Goal: Task Accomplishment & Management: Complete application form

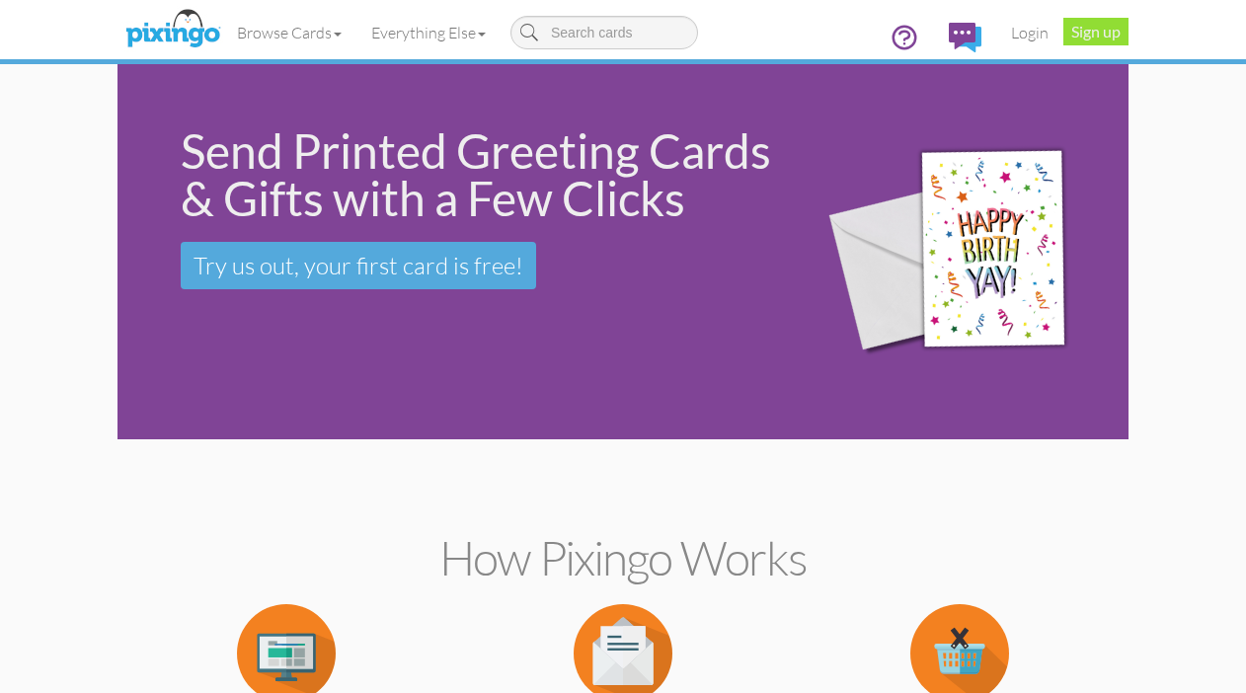
click at [1092, 37] on link "Sign up" at bounding box center [1096, 32] width 65 height 28
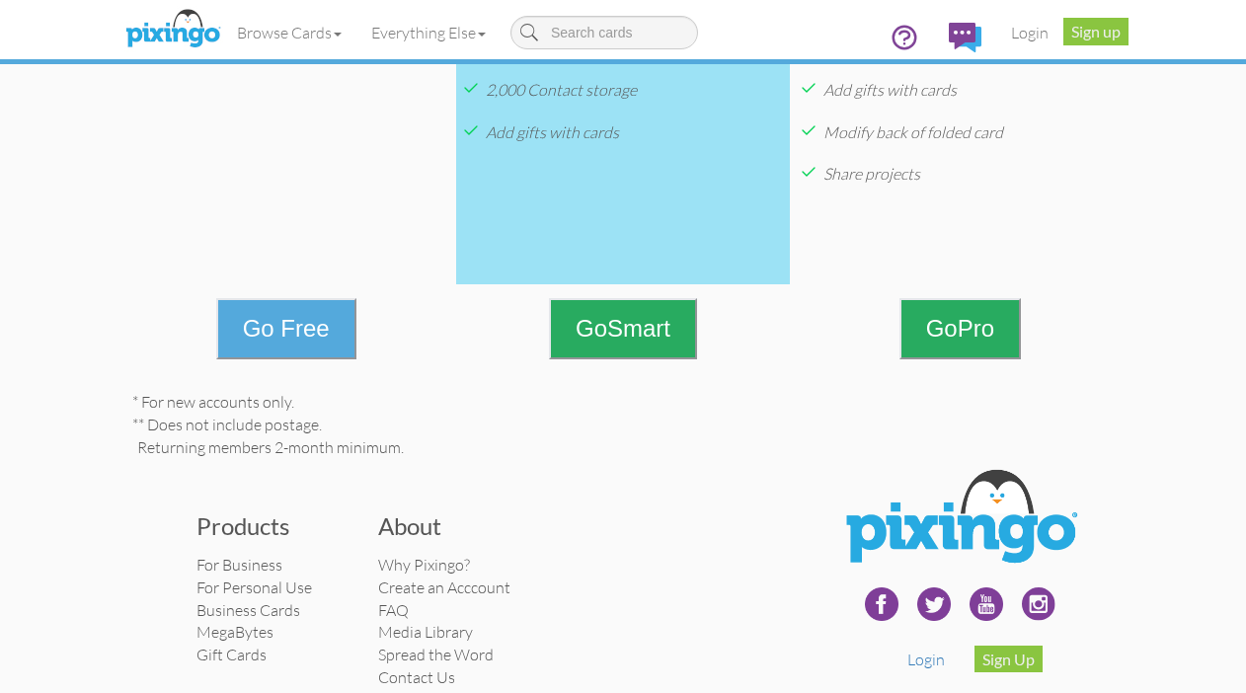
scroll to position [895, 0]
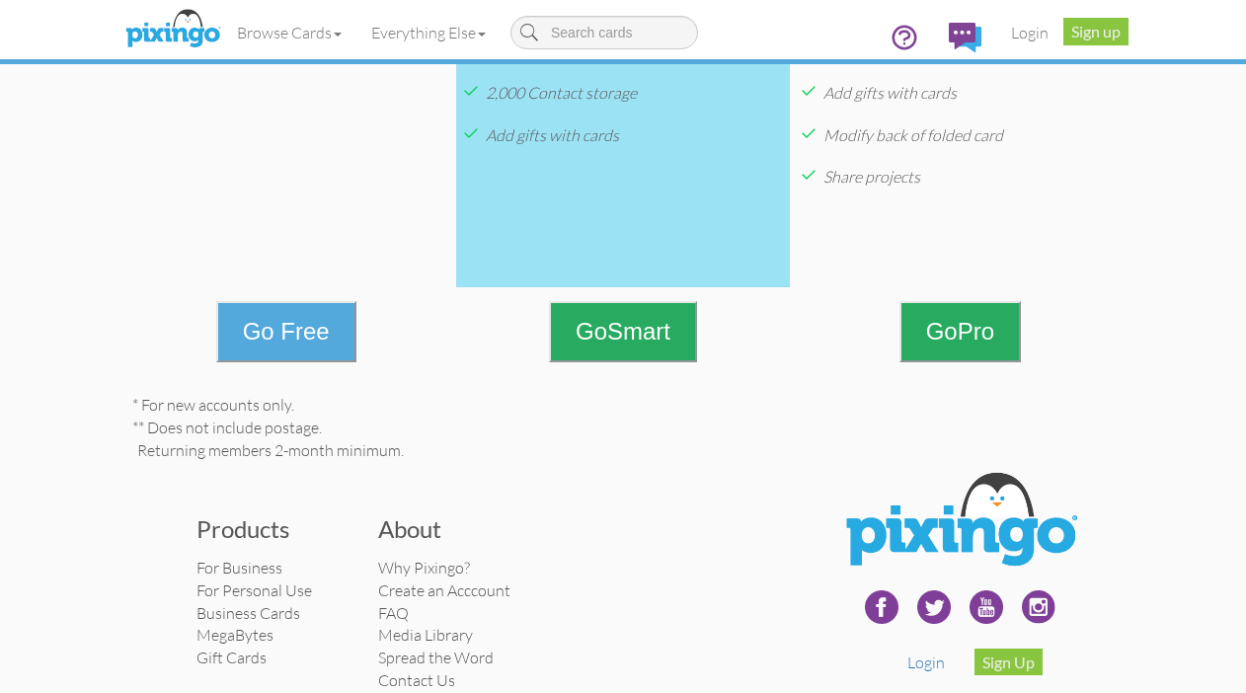
click at [293, 361] on button "Go Free" at bounding box center [286, 331] width 140 height 61
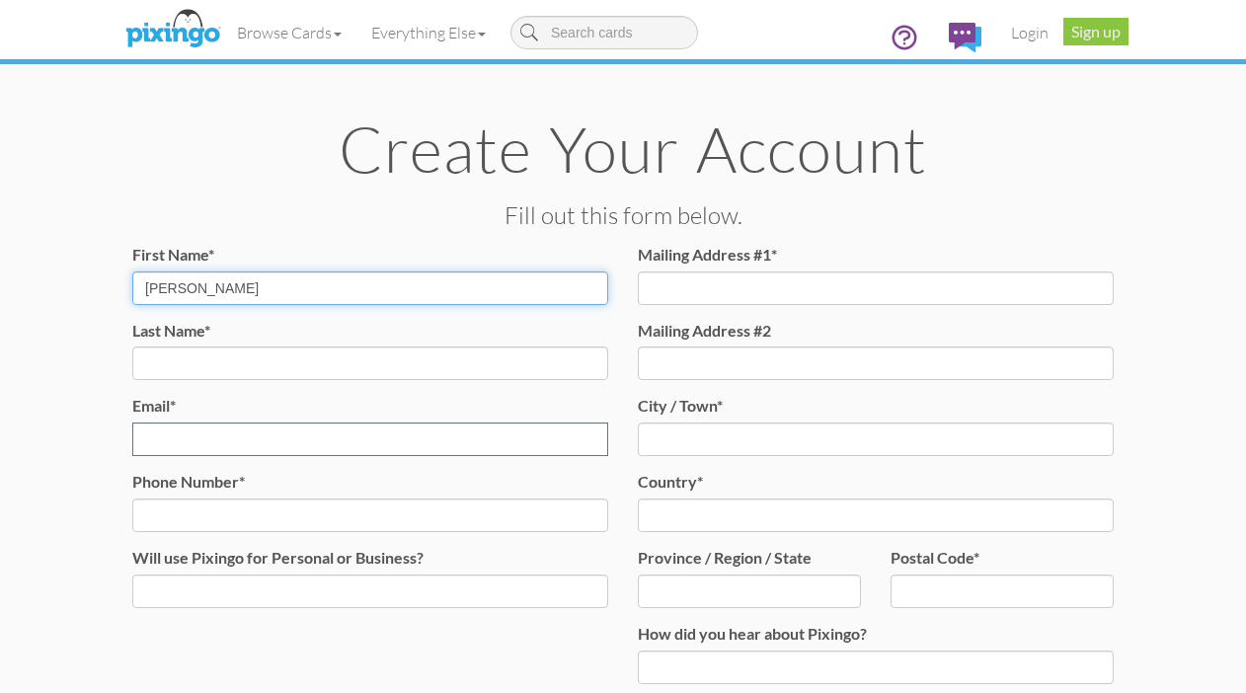
type input "[PERSON_NAME]"
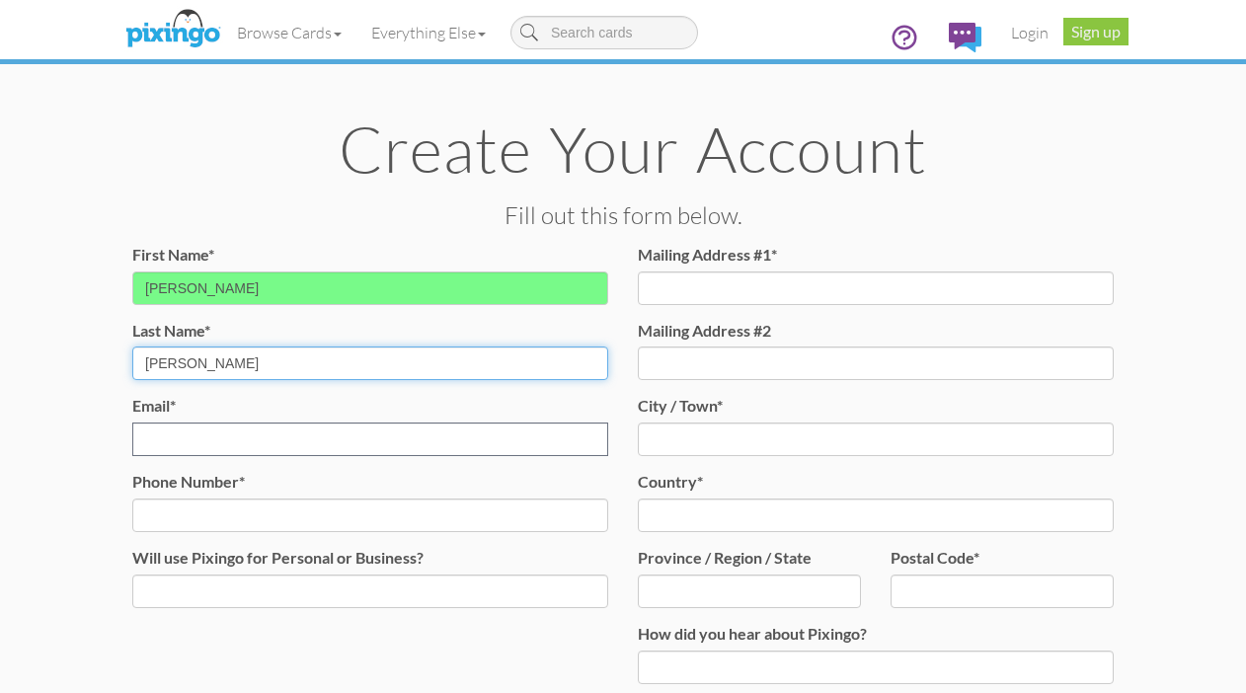
type input "[PERSON_NAME]"
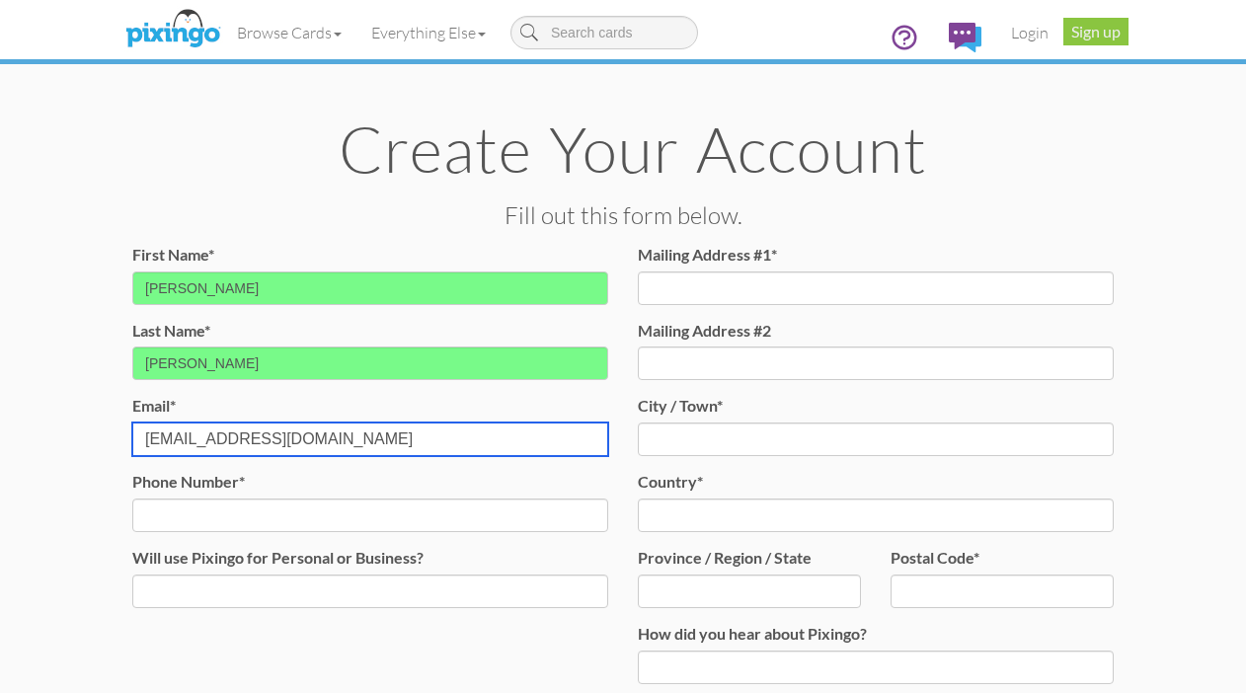
type input "[EMAIL_ADDRESS][DOMAIN_NAME]"
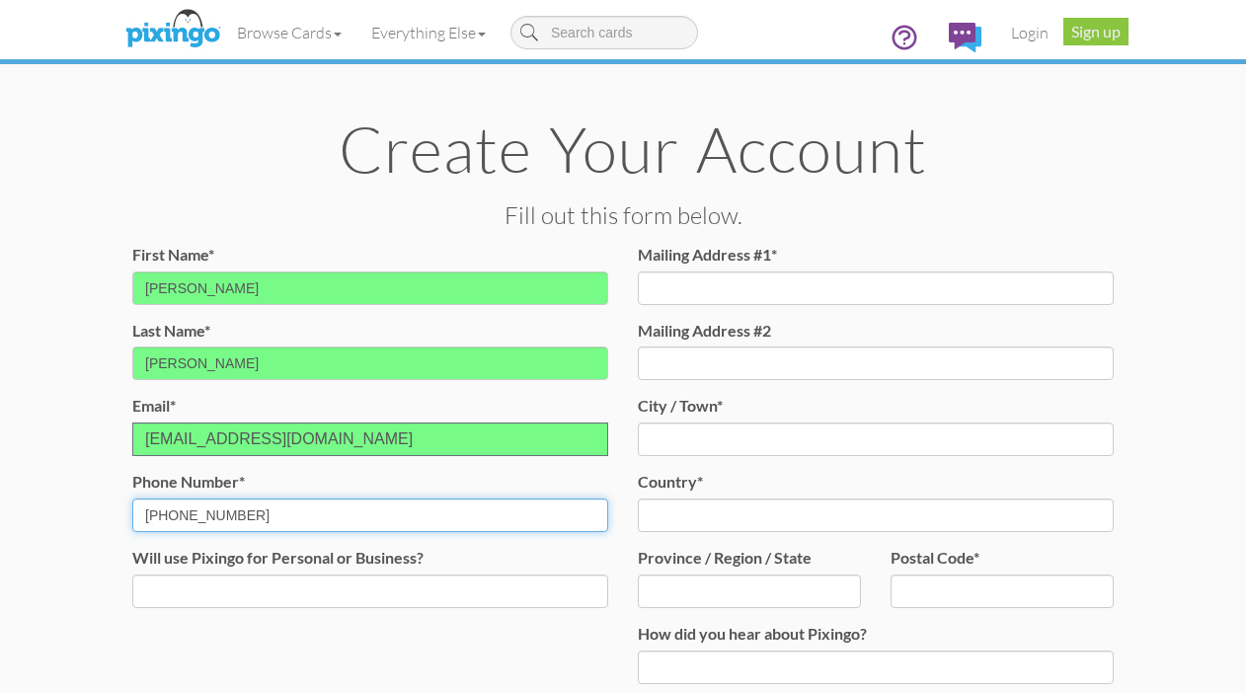
type input "[PHONE_NUMBER]"
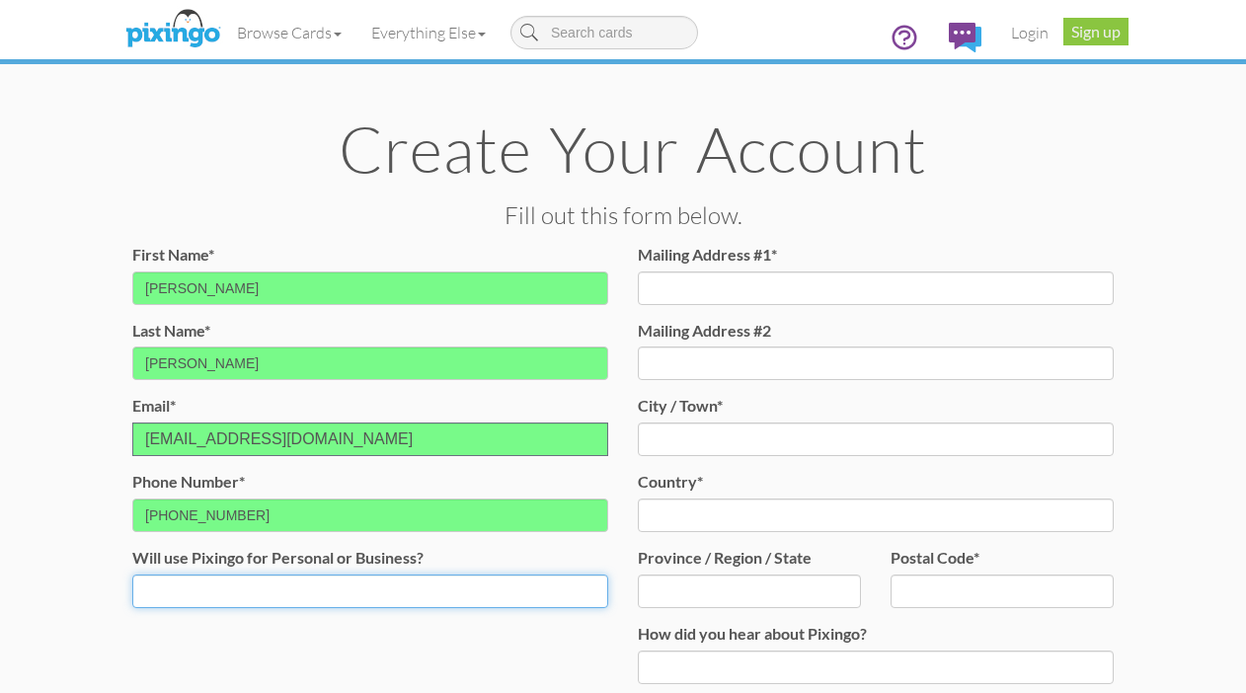
select select "string:Business"
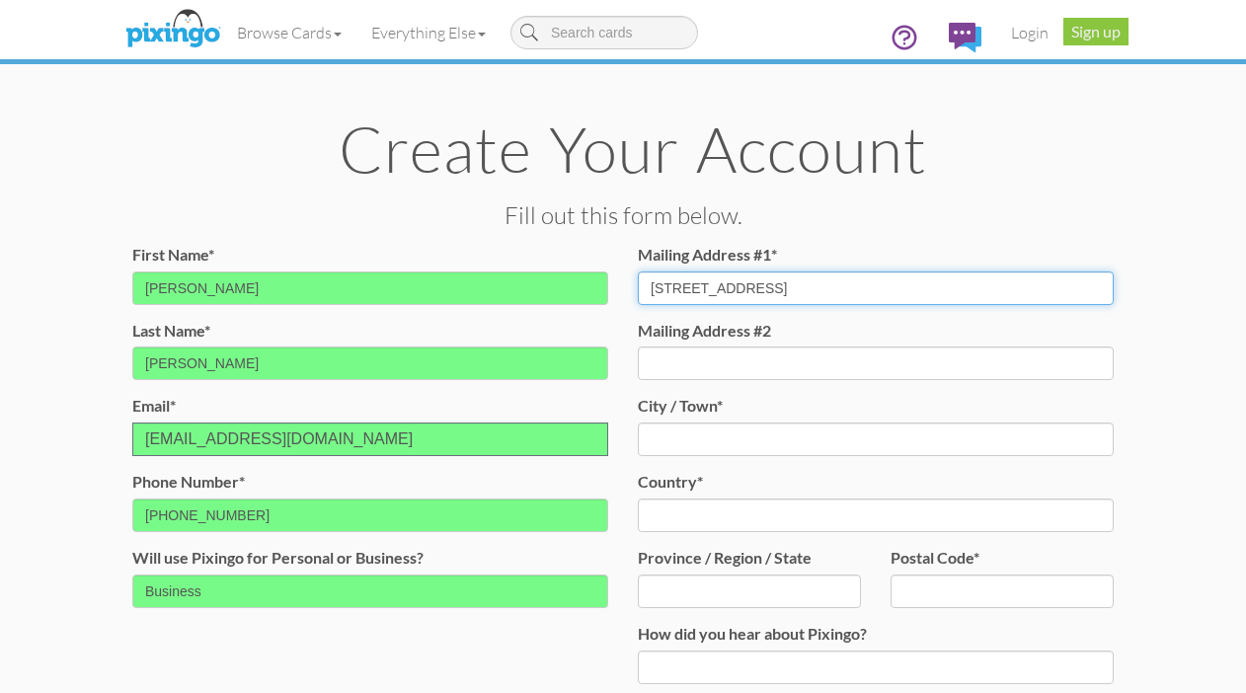
type input "[STREET_ADDRESS]"
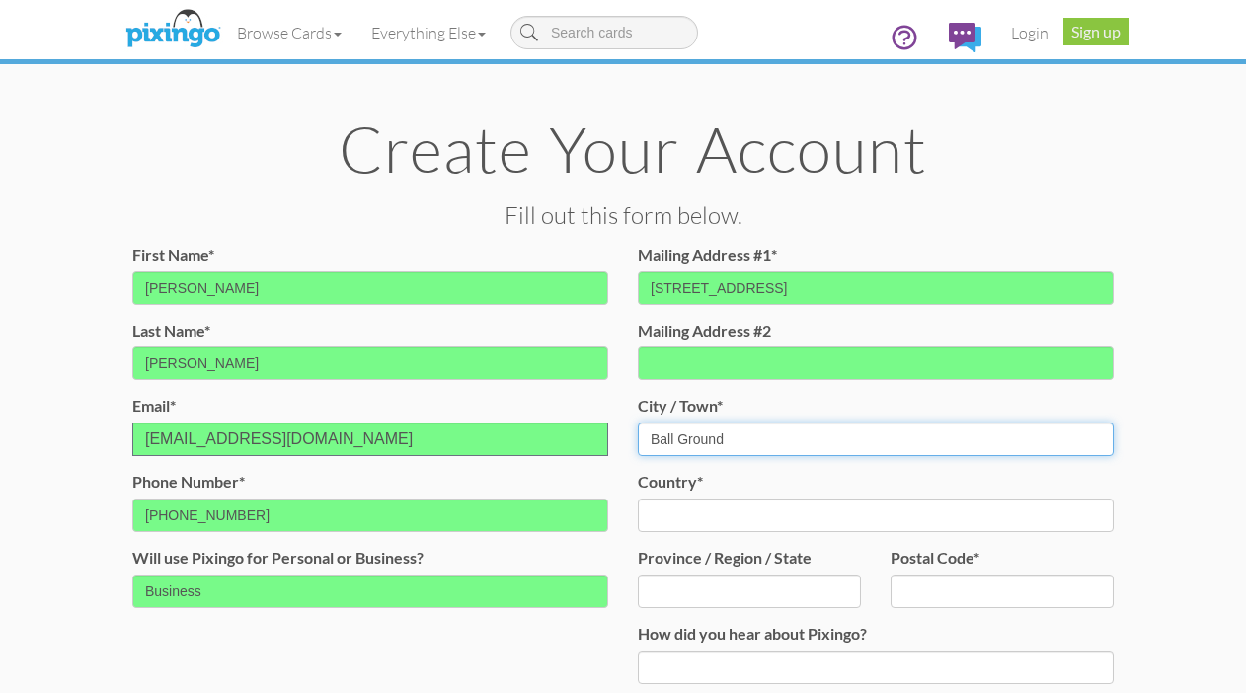
type input "Ball Ground"
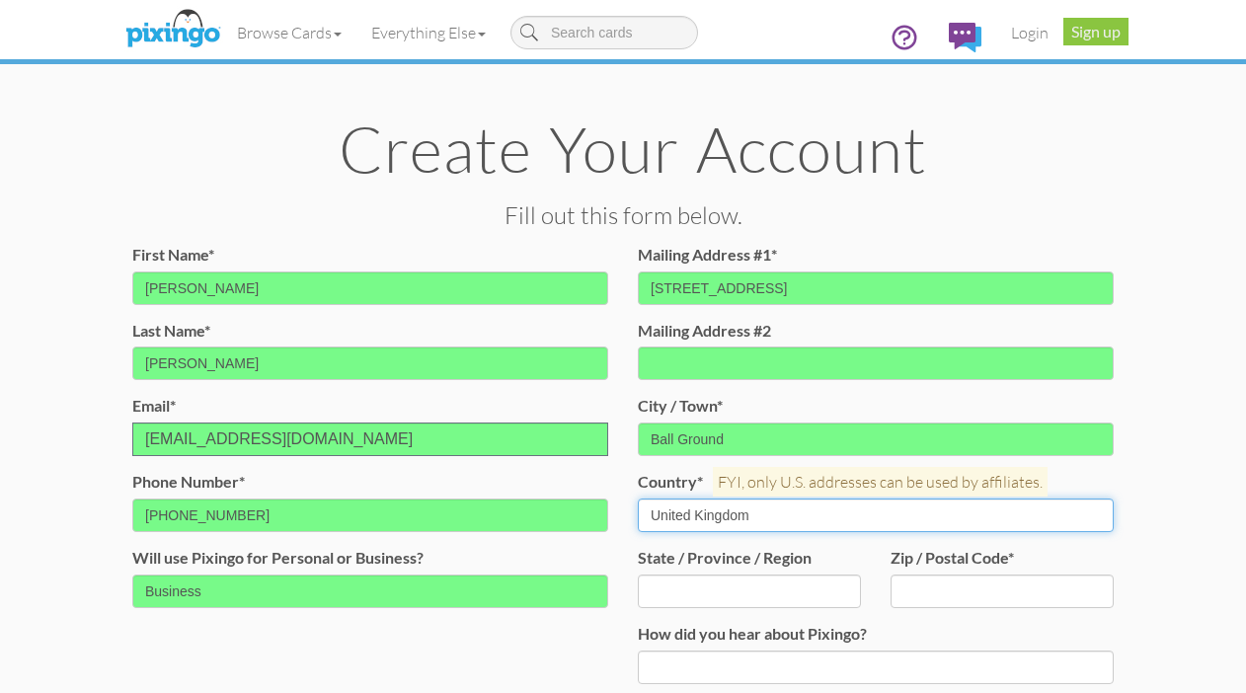
select select "object:899"
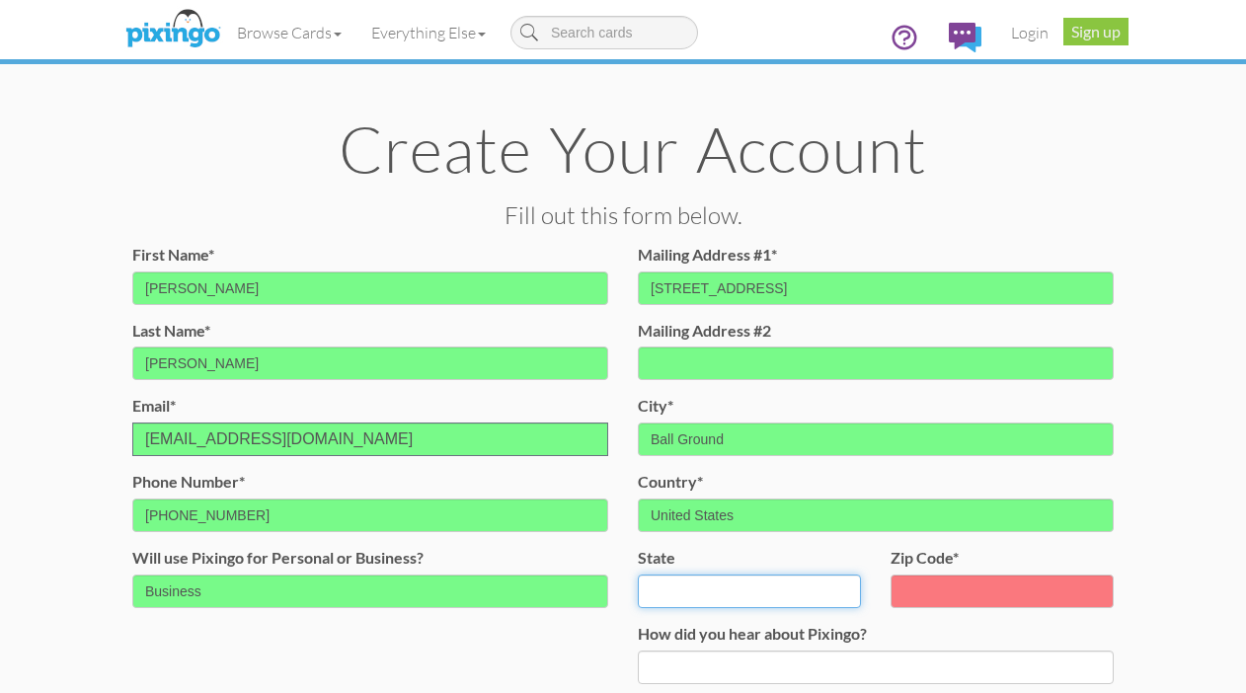
select select "object:931"
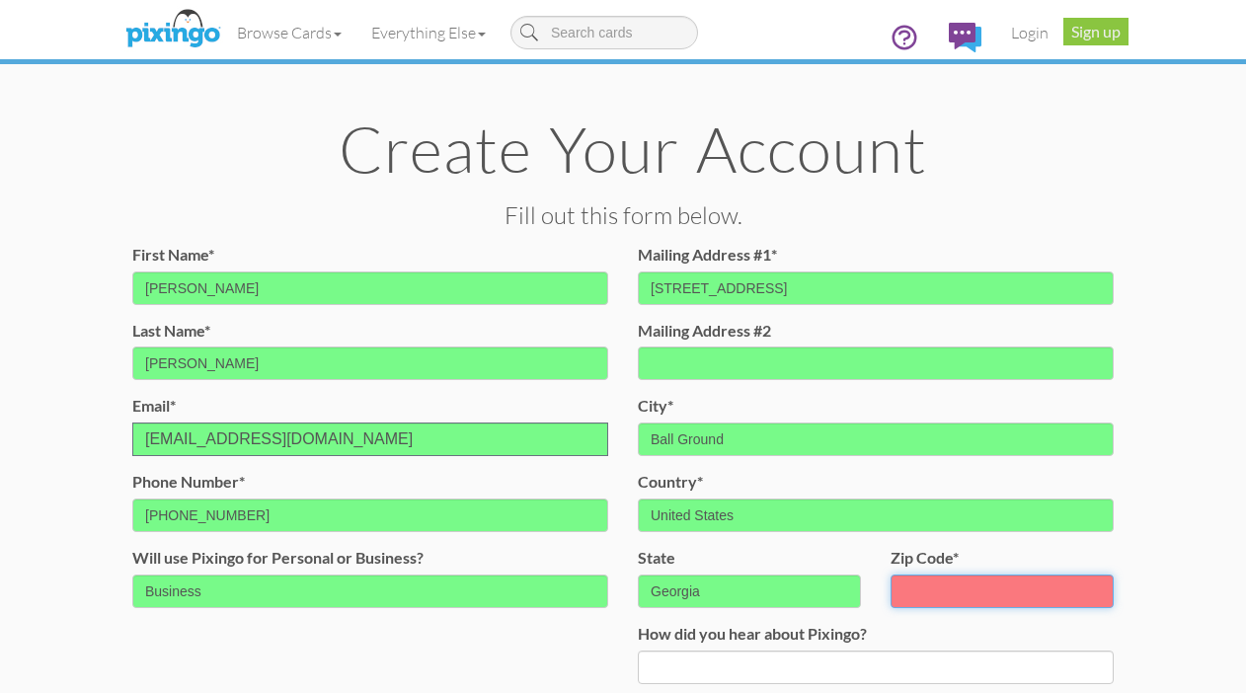
click at [929, 598] on input "zip code*" at bounding box center [1002, 592] width 223 height 34
type input "30107"
click at [1202, 406] on create-account-contact "Toggle navigation Visit Pixingo Mobile Browse Cards Business Accounting Automot…" at bounding box center [623, 577] width 1246 height 1154
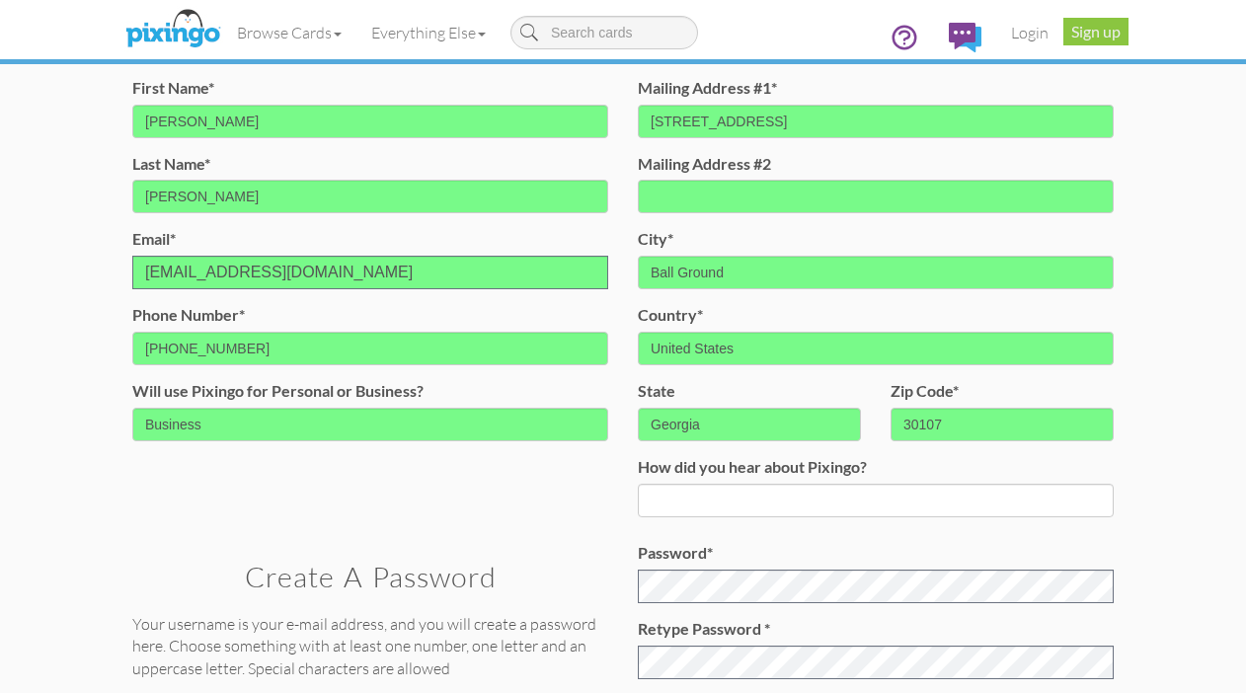
scroll to position [183, 0]
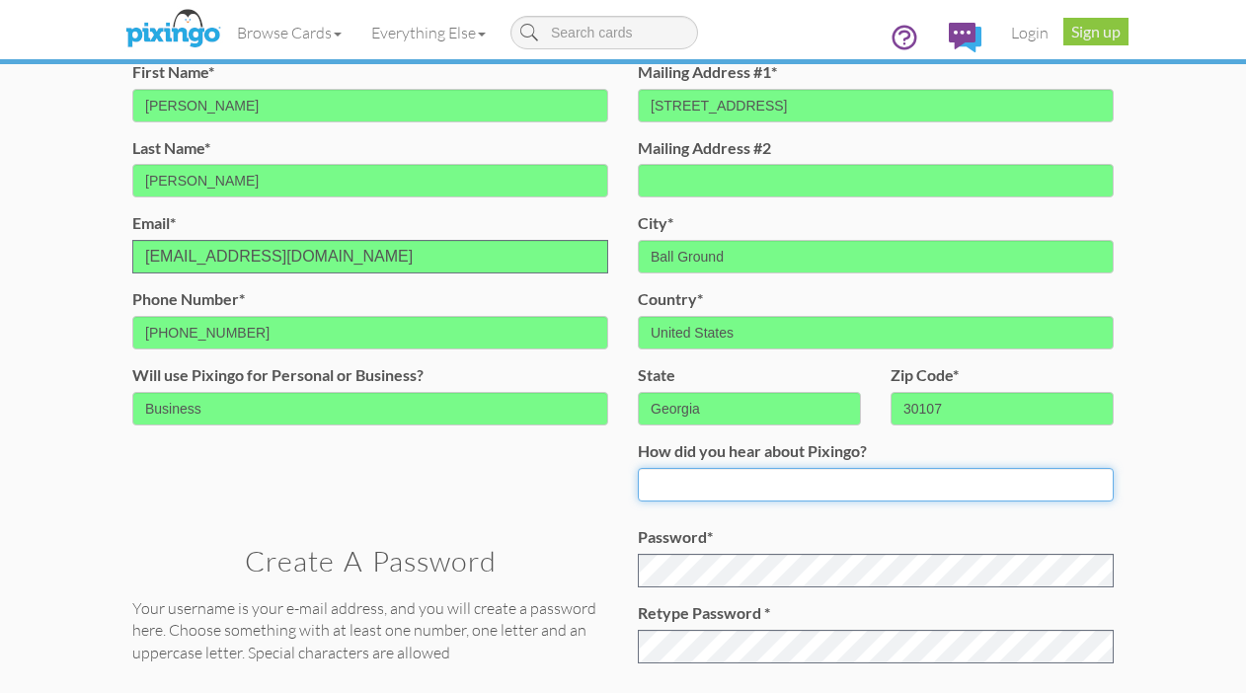
click at [953, 481] on input at bounding box center [876, 485] width 476 height 34
type input "m"
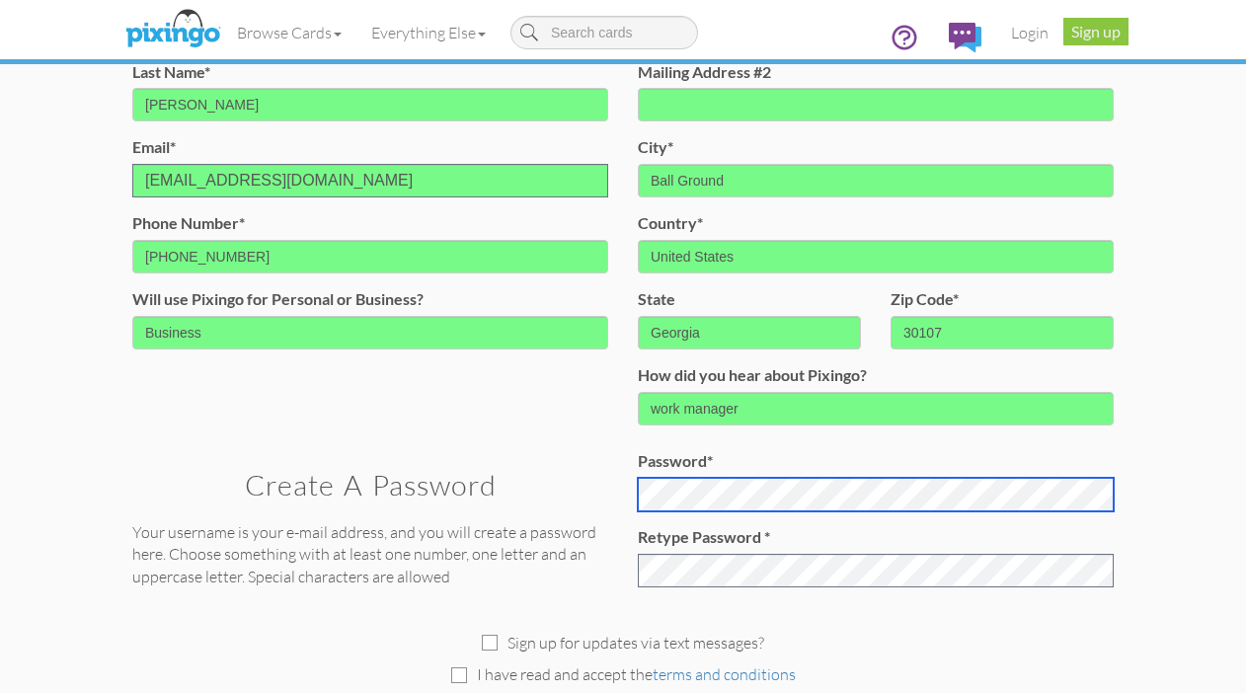
scroll to position [237, 0]
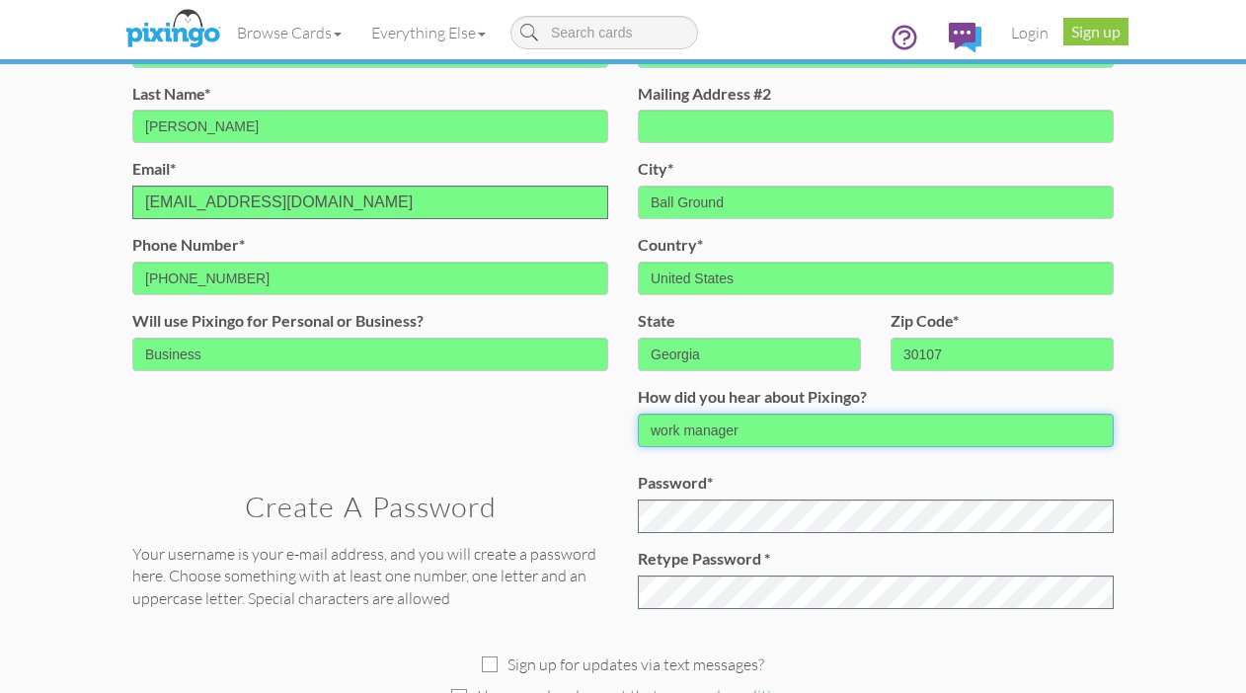
click at [763, 420] on input "work manager" at bounding box center [876, 431] width 476 height 34
type input "business owner"
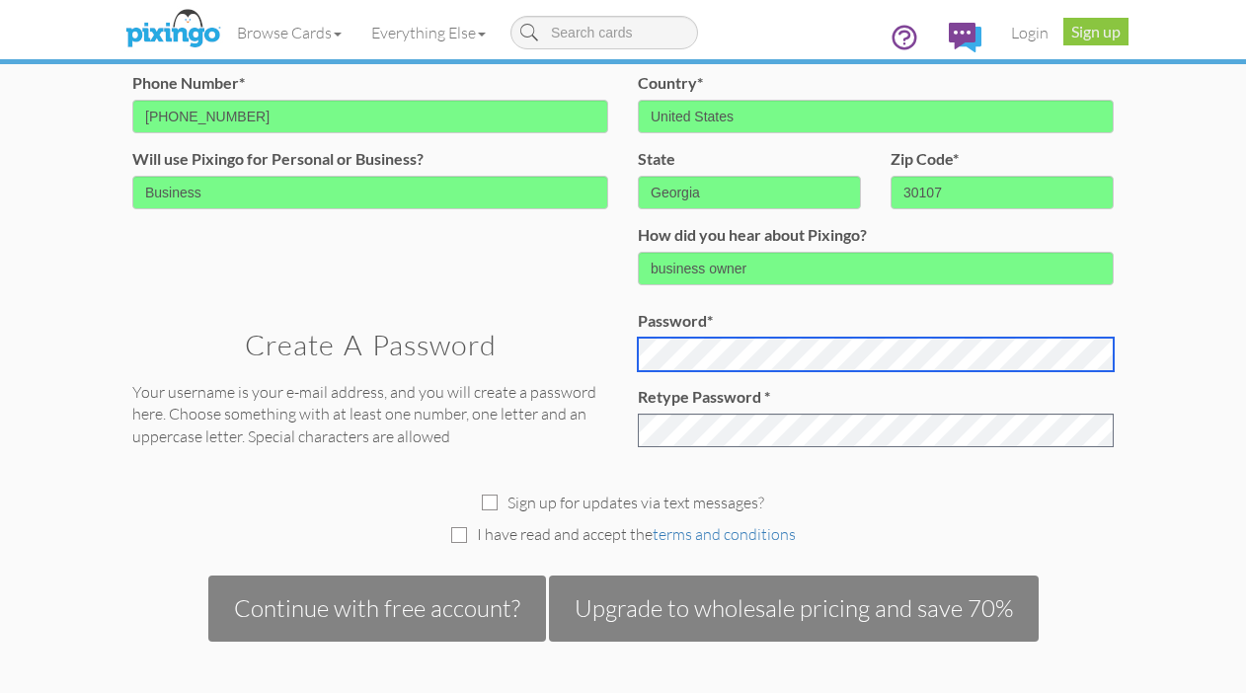
scroll to position [429, 0]
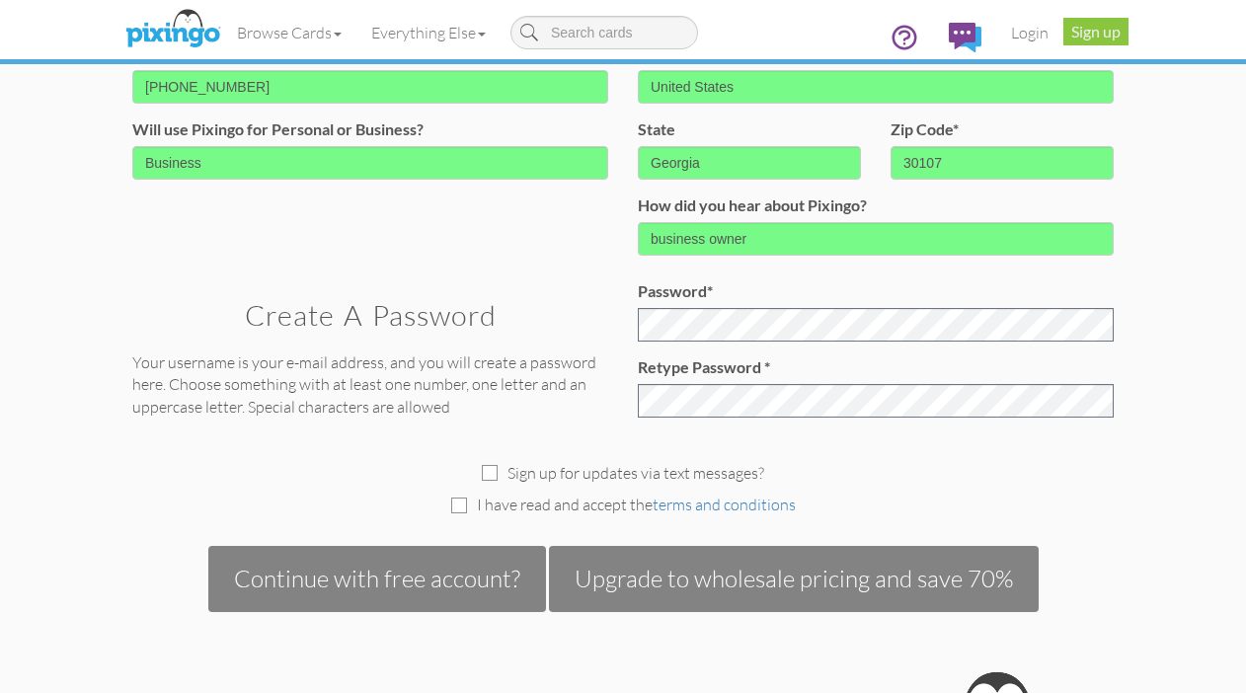
click at [882, 442] on div "Sign up for updates via text messages? I have read and accept the terms and con…" at bounding box center [623, 523] width 1011 height 180
click at [456, 498] on input "checkbox" at bounding box center [459, 506] width 16 height 16
checkbox input "true"
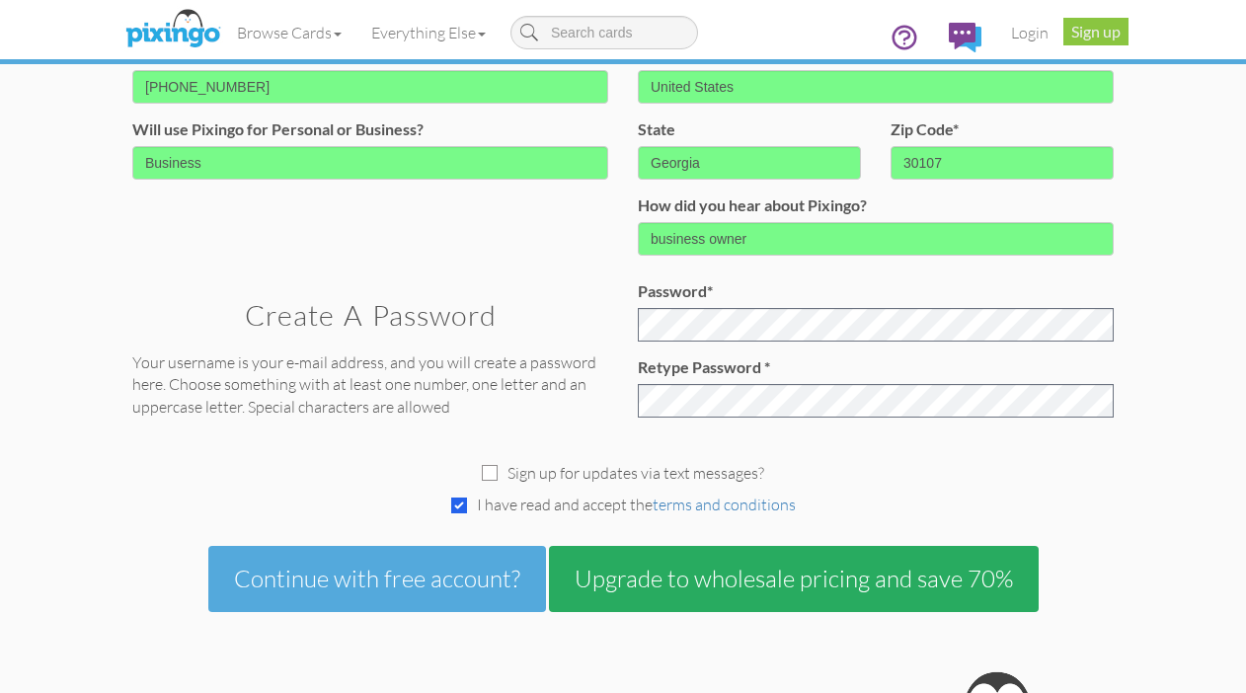
click at [439, 584] on button "Continue with free account?" at bounding box center [377, 578] width 338 height 65
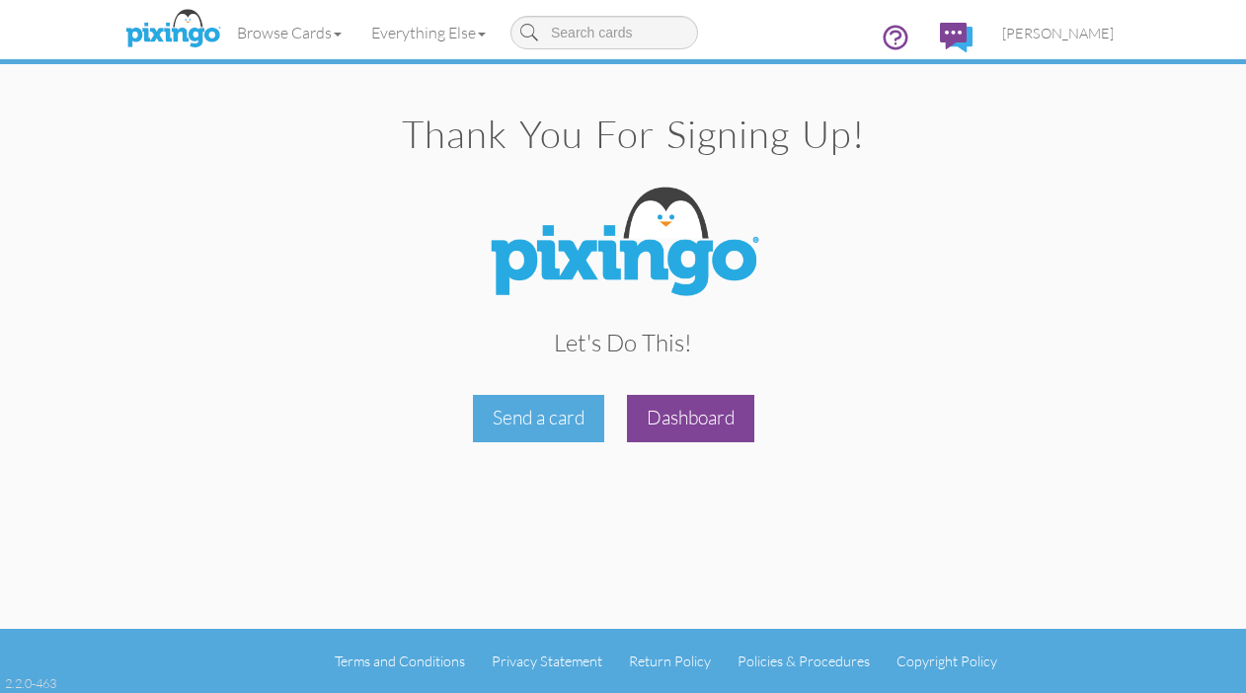
click at [643, 408] on div "Dashboard" at bounding box center [690, 418] width 127 height 46
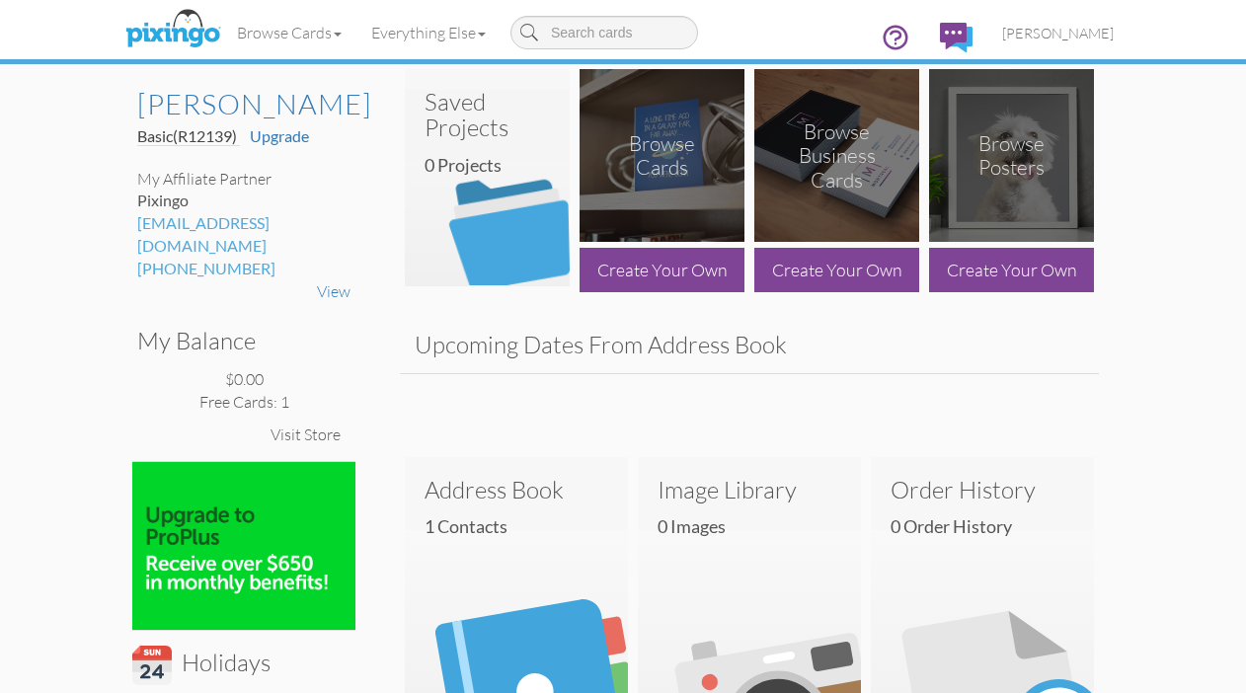
scroll to position [16, 0]
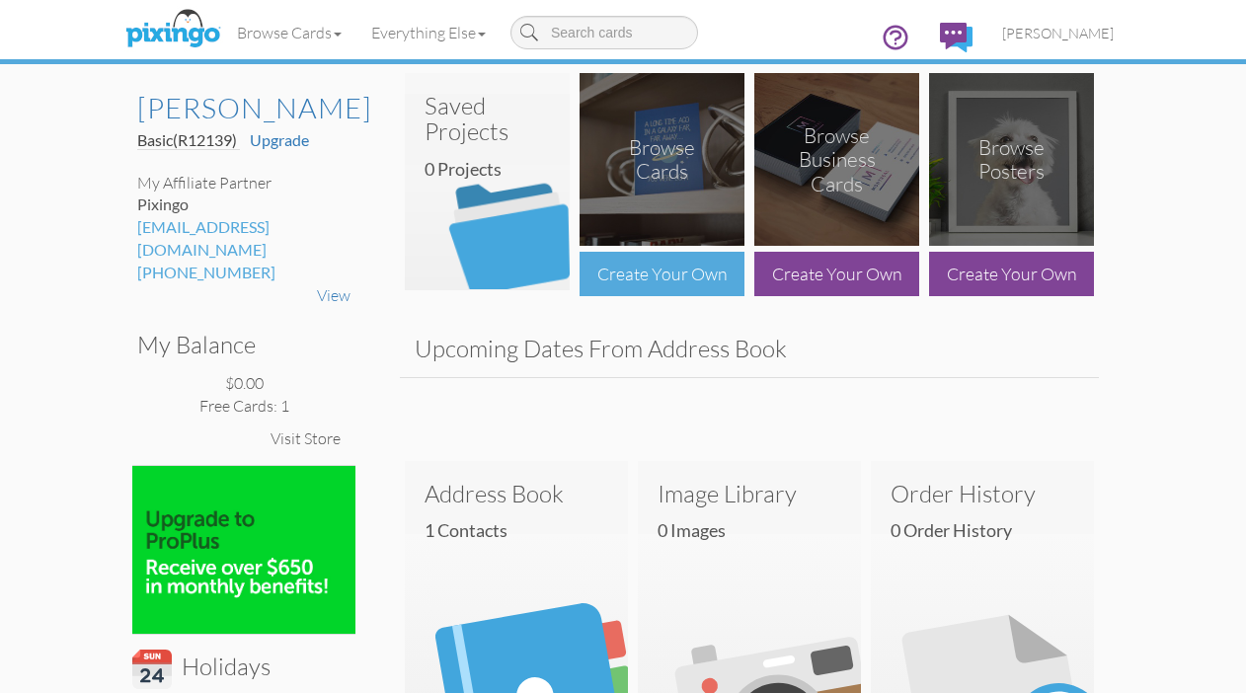
click at [654, 283] on div "Create Your Own" at bounding box center [662, 274] width 165 height 44
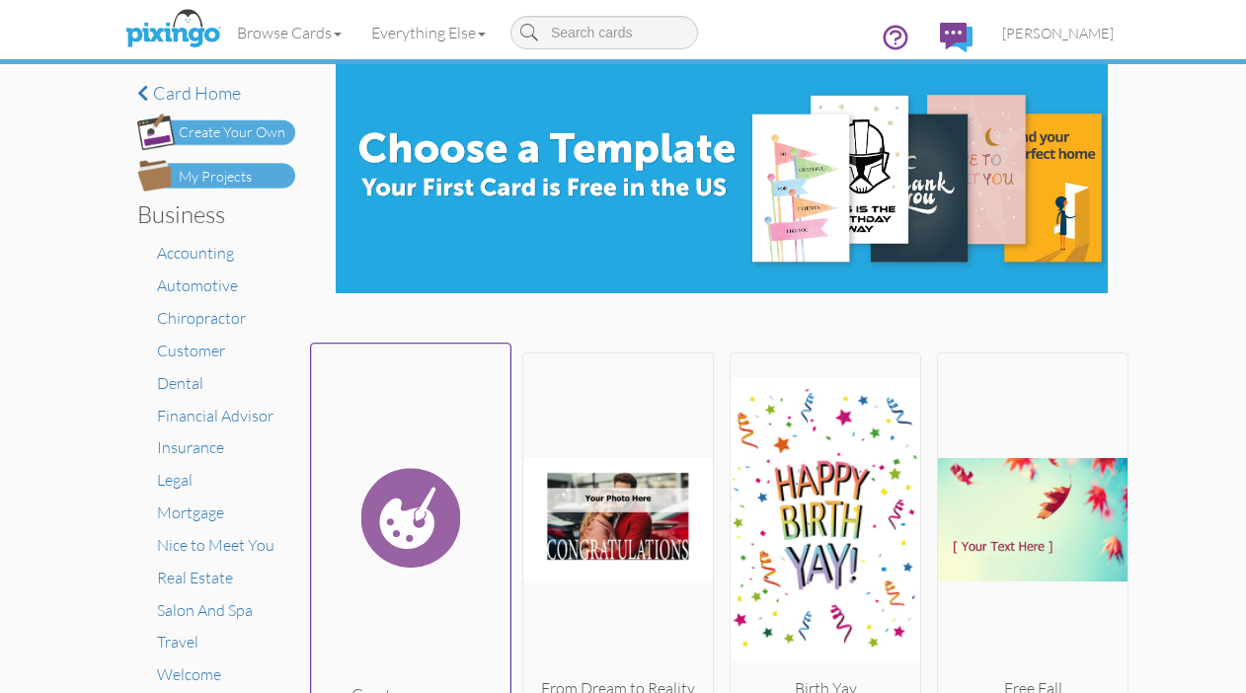
click at [379, 504] on img at bounding box center [410, 519] width 199 height 332
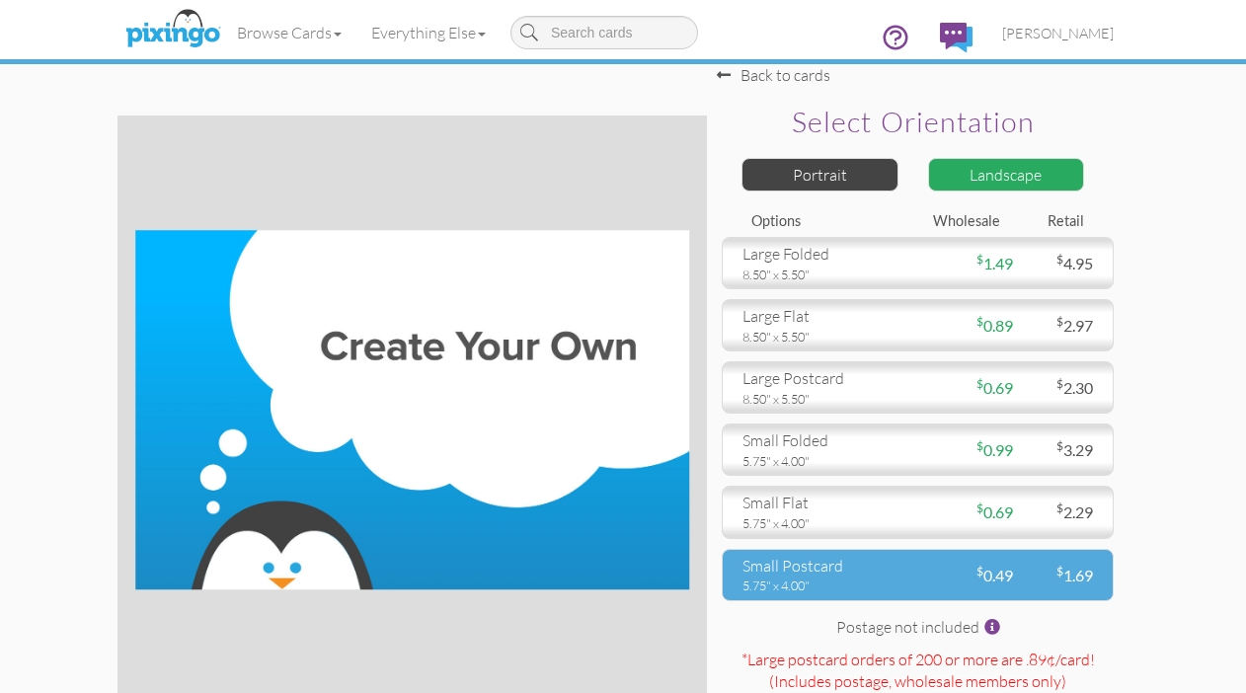
click at [859, 562] on div "small postcard" at bounding box center [823, 566] width 160 height 23
